Goal: Information Seeking & Learning: Learn about a topic

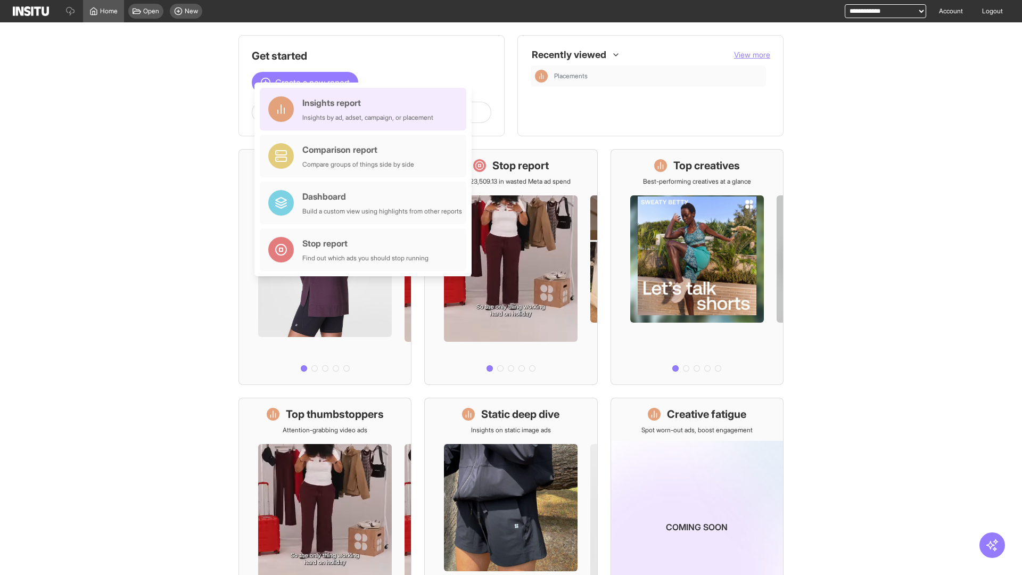
click at [366, 109] on div "Insights report Insights by ad, adset, campaign, or placement" at bounding box center [367, 109] width 131 height 26
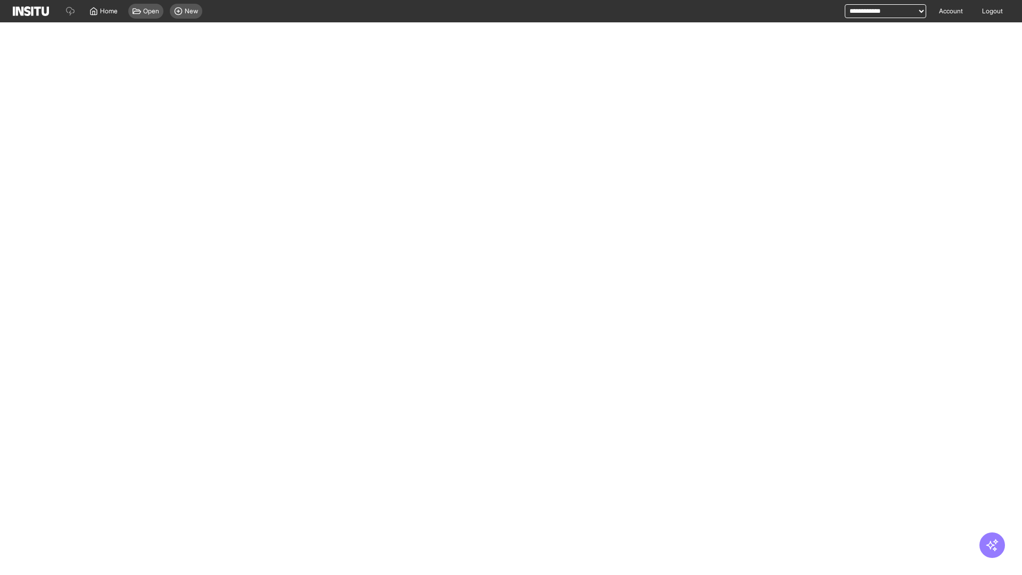
select select "**"
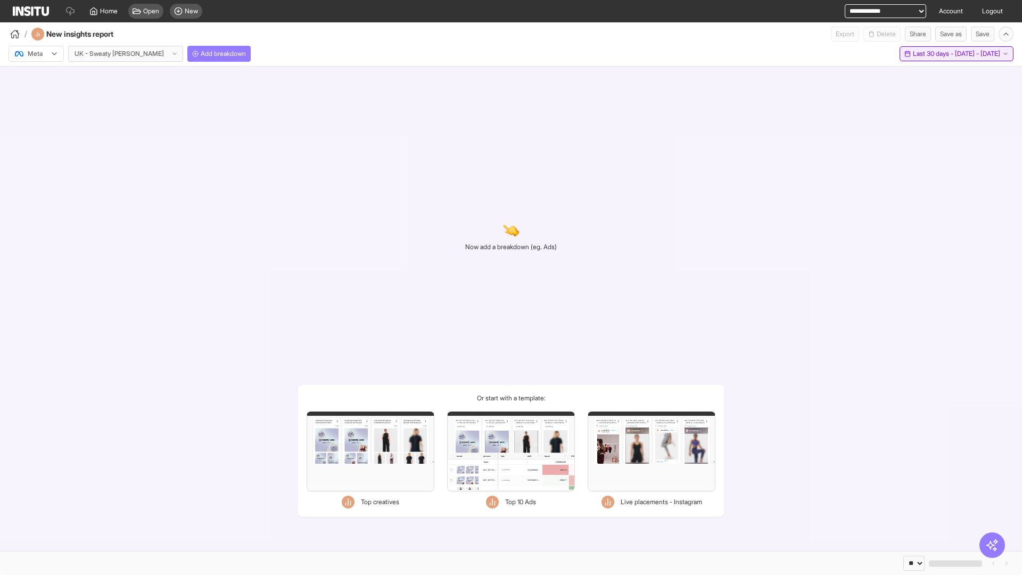
click at [934, 54] on span "Last 30 days - [DATE] - [DATE]" at bounding box center [956, 54] width 87 height 9
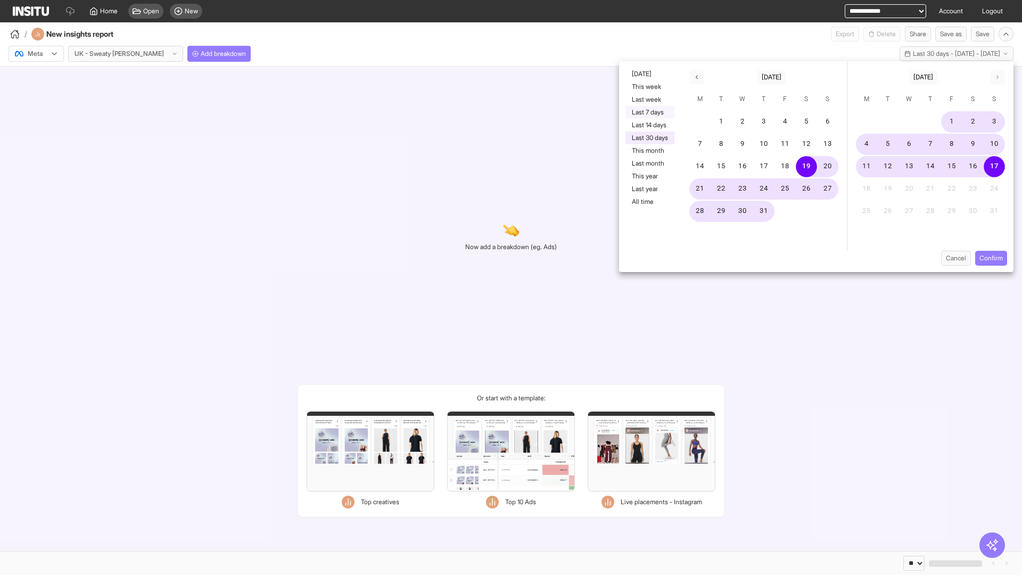
click at [649, 112] on button "Last 7 days" at bounding box center [650, 112] width 49 height 13
